Goal: Task Accomplishment & Management: Use online tool/utility

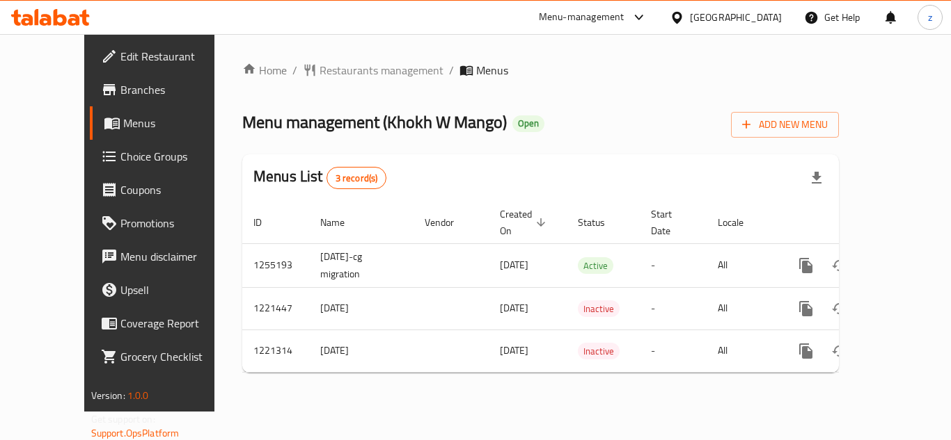
click at [120, 156] on span "Choice Groups" at bounding box center [175, 156] width 111 height 17
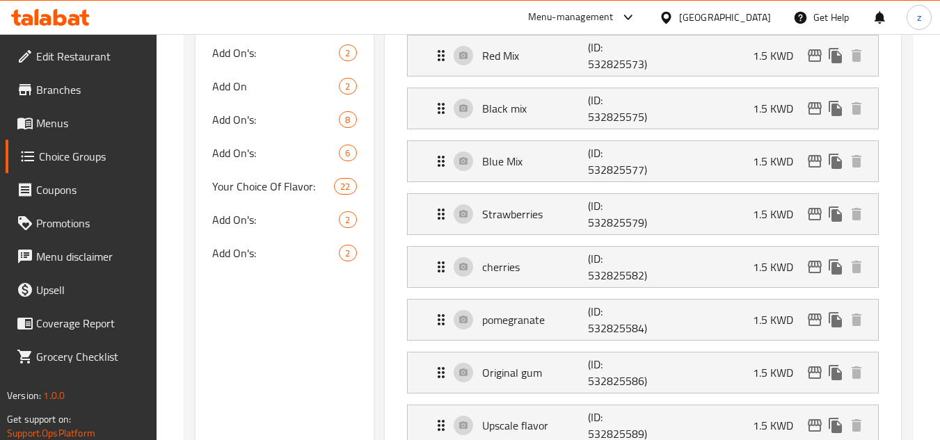
scroll to position [418, 0]
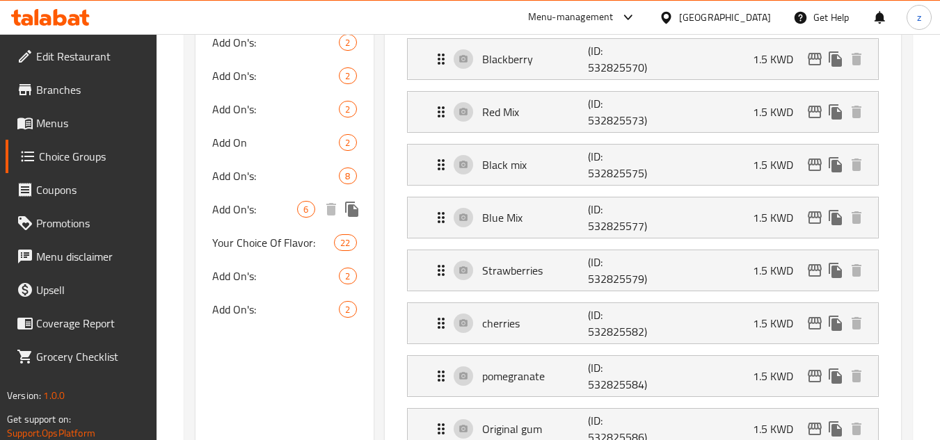
click at [250, 222] on div "Add On's: 6" at bounding box center [284, 209] width 177 height 33
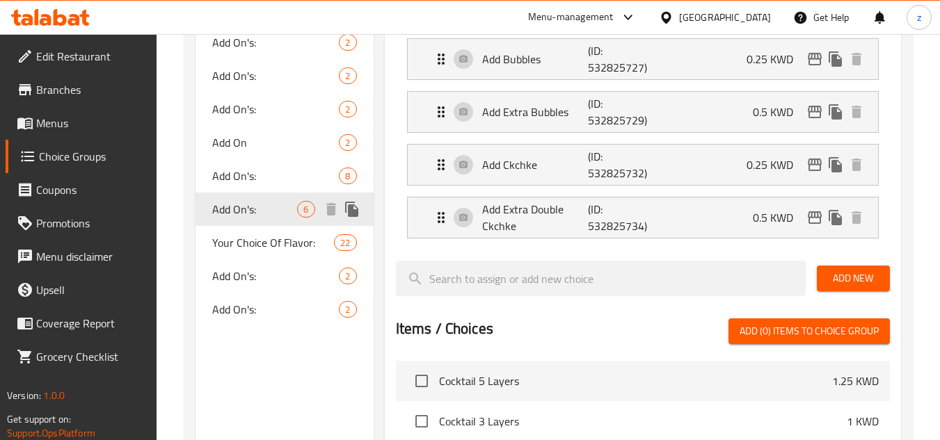
type input "Add On's:"
type input "الإضافات:"
type input "0"
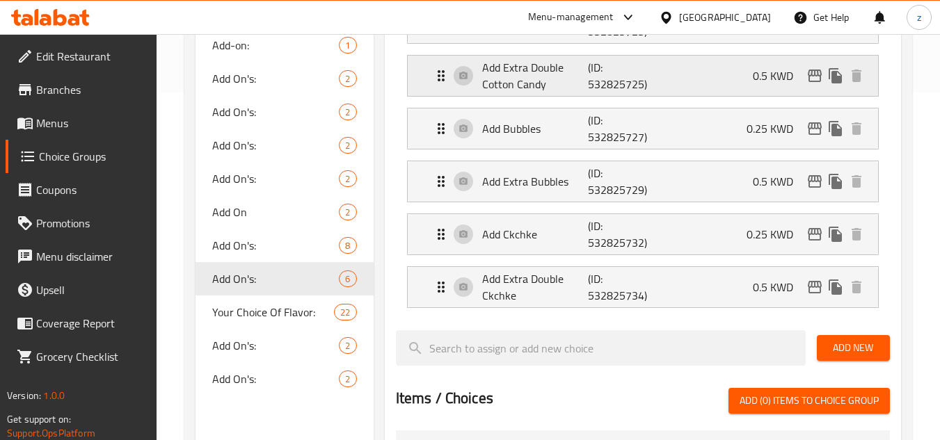
scroll to position [487, 0]
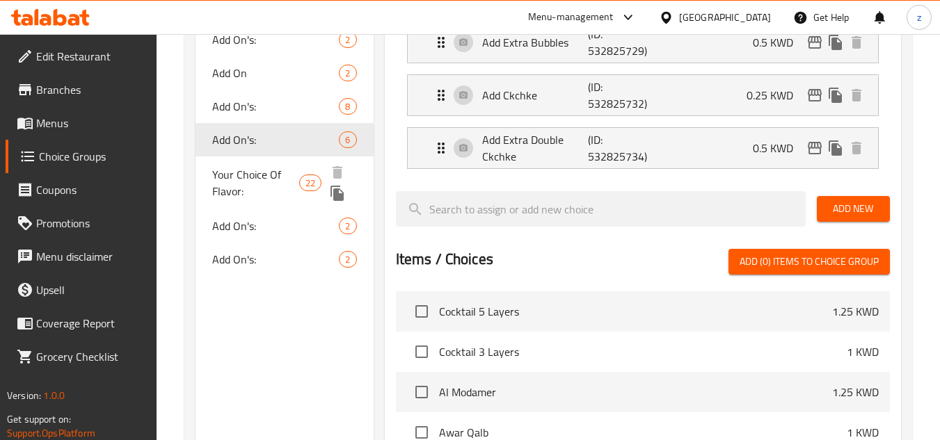
click at [250, 184] on span "Your Choice Of Flavor:" at bounding box center [255, 182] width 87 height 33
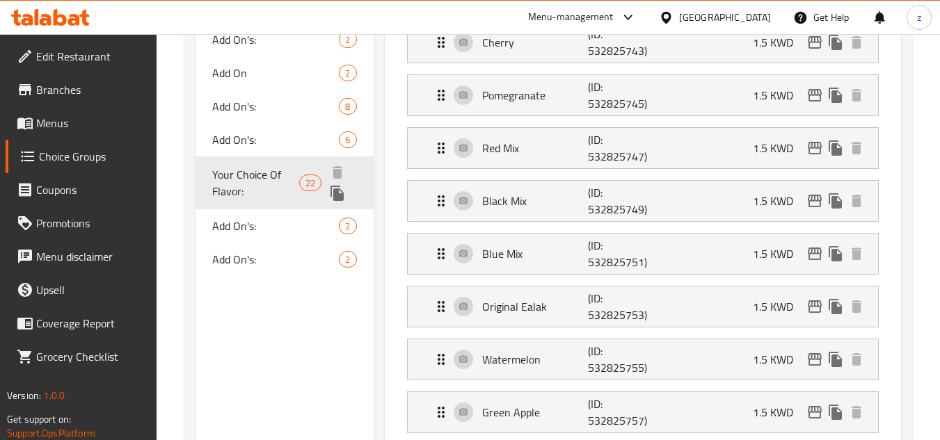
type input "Your Choice Of Flavor:"
type input "اختيارك من النكهة:"
type input "1"
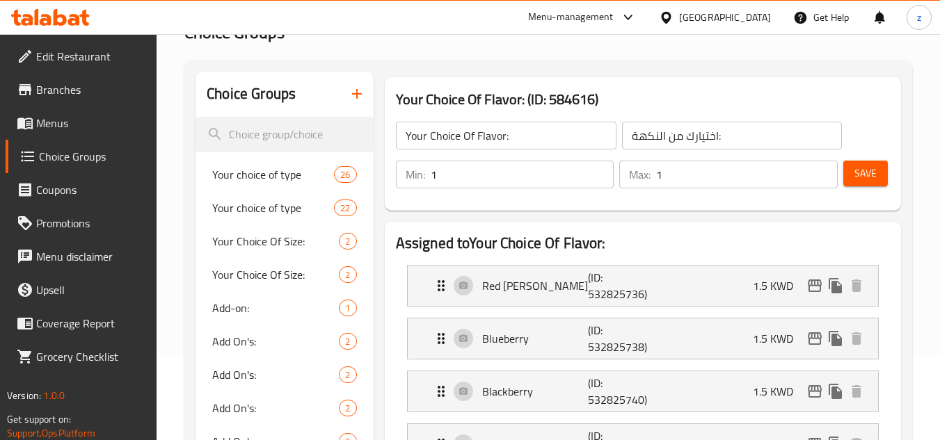
scroll to position [70, 0]
